Goal: Task Accomplishment & Management: Manage account settings

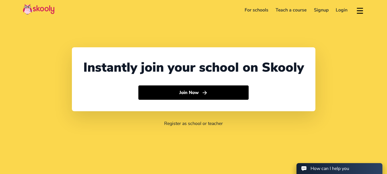
select select "1"
select select "[GEOGRAPHIC_DATA]"
select select "America/New_York"
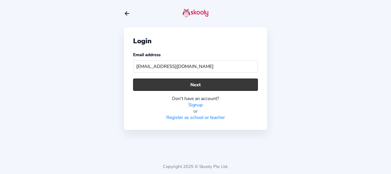
click at [237, 85] on button "Next" at bounding box center [195, 84] width 125 height 12
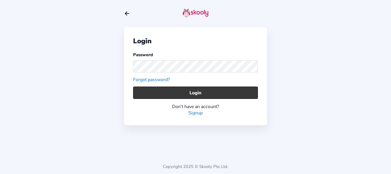
click at [159, 92] on button "Login" at bounding box center [195, 92] width 125 height 12
click at [156, 95] on button "Login" at bounding box center [195, 92] width 125 height 12
